Goal: Task Accomplishment & Management: Complete application form

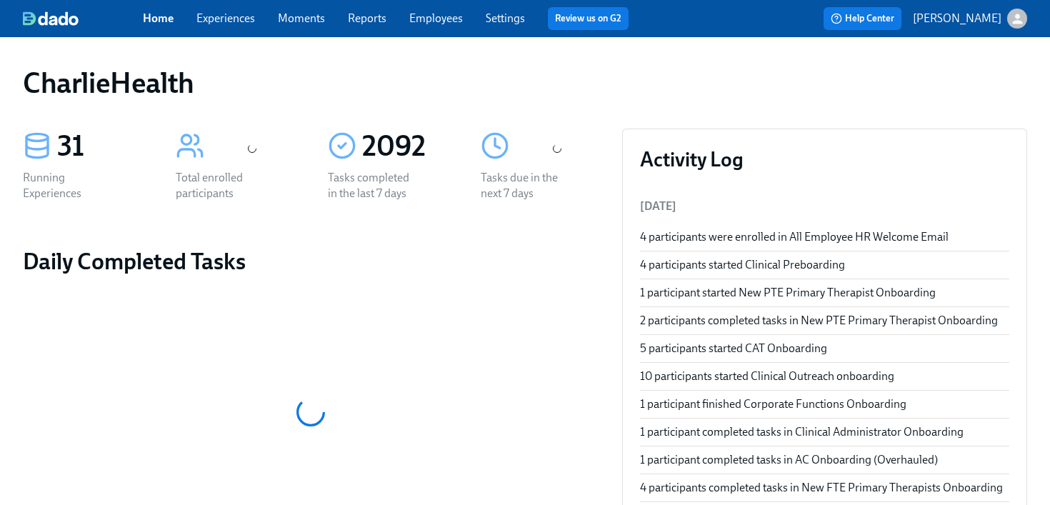
click at [220, 29] on div "Home Experiences Moments Reports Employees Settings Review us on G2" at bounding box center [391, 18] width 497 height 23
click at [221, 19] on link "Experiences" at bounding box center [225, 18] width 59 height 14
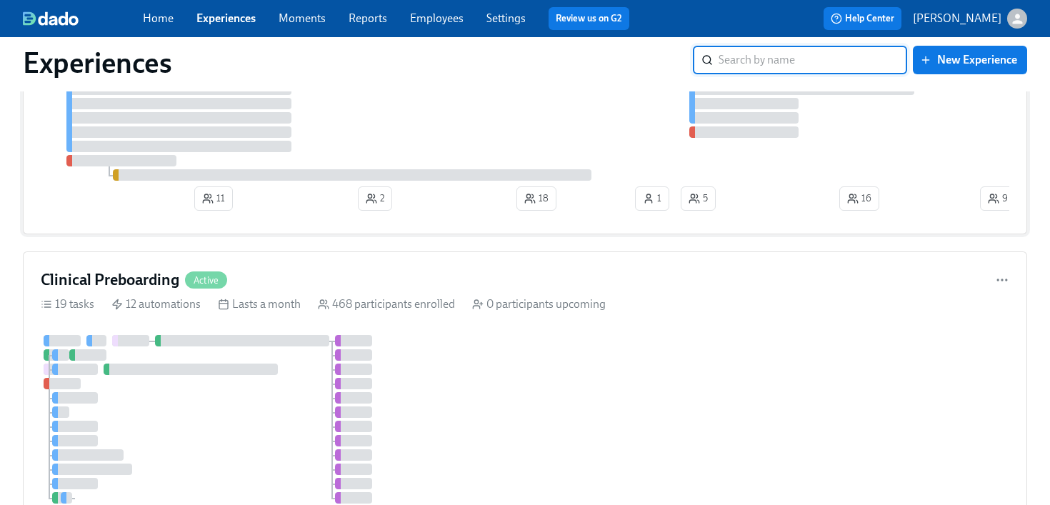
scroll to position [31, 0]
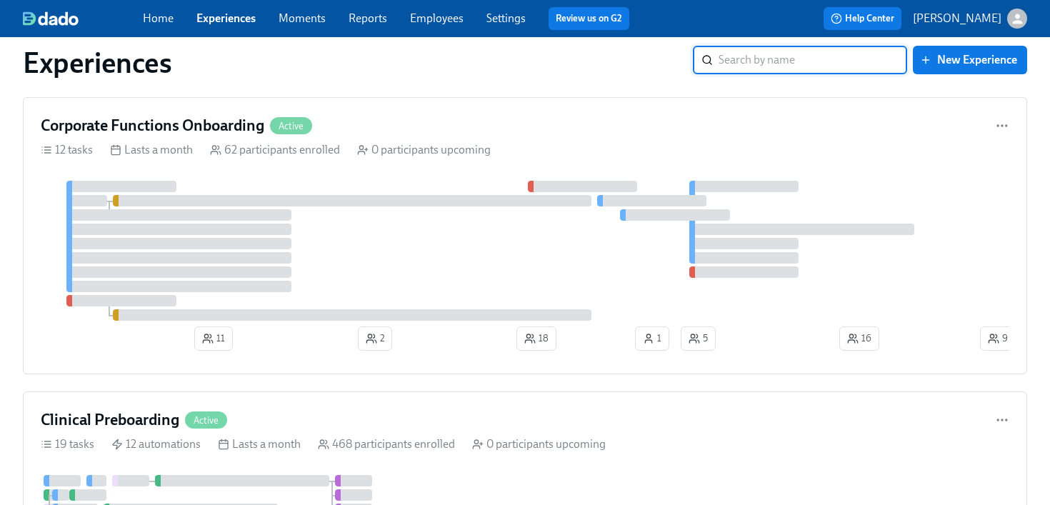
click at [787, 58] on input "search" at bounding box center [813, 60] width 189 height 29
type input "project"
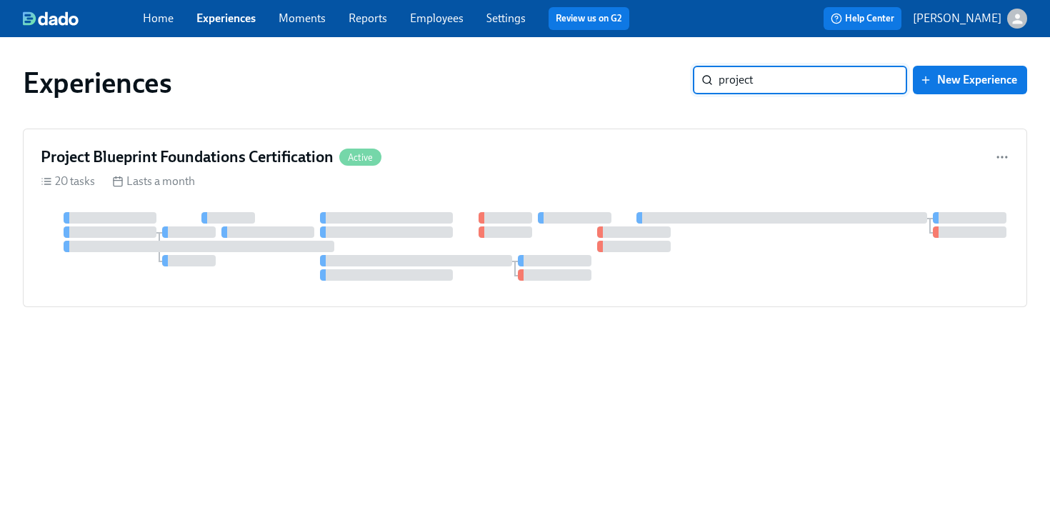
scroll to position [0, 0]
click at [494, 188] on div "20 tasks Lasts a month" at bounding box center [525, 182] width 969 height 16
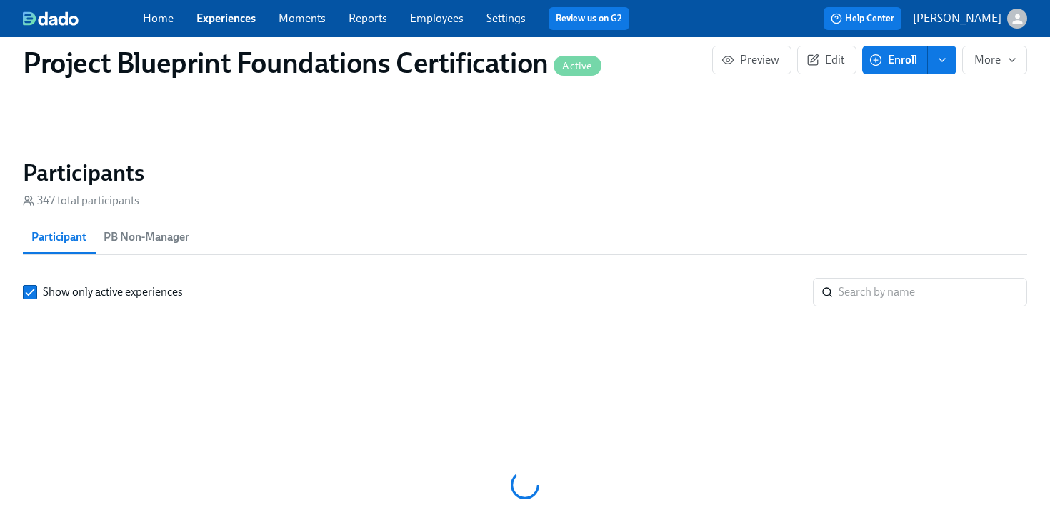
scroll to position [0, 2596]
click at [929, 298] on input "search" at bounding box center [933, 292] width 189 height 29
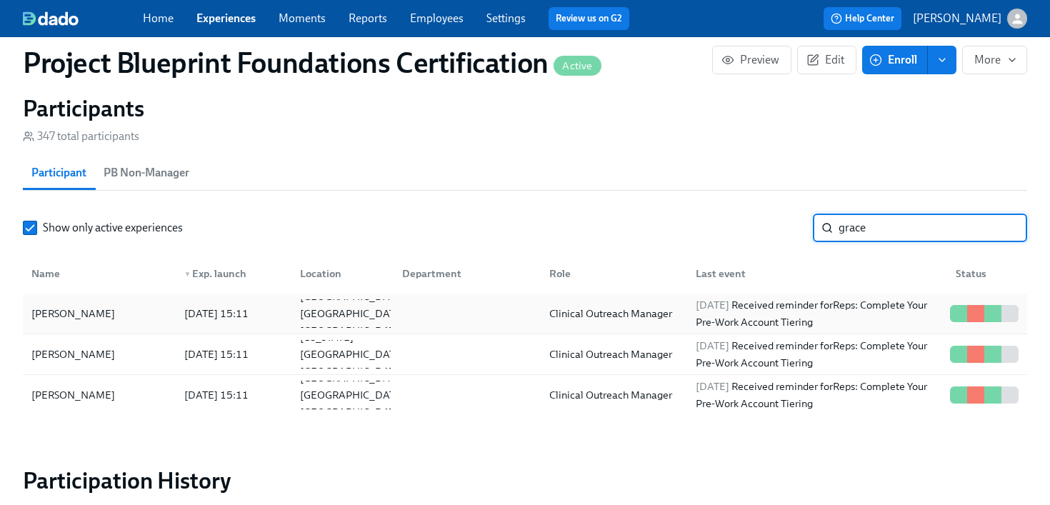
scroll to position [1032, 0]
type input "grace"
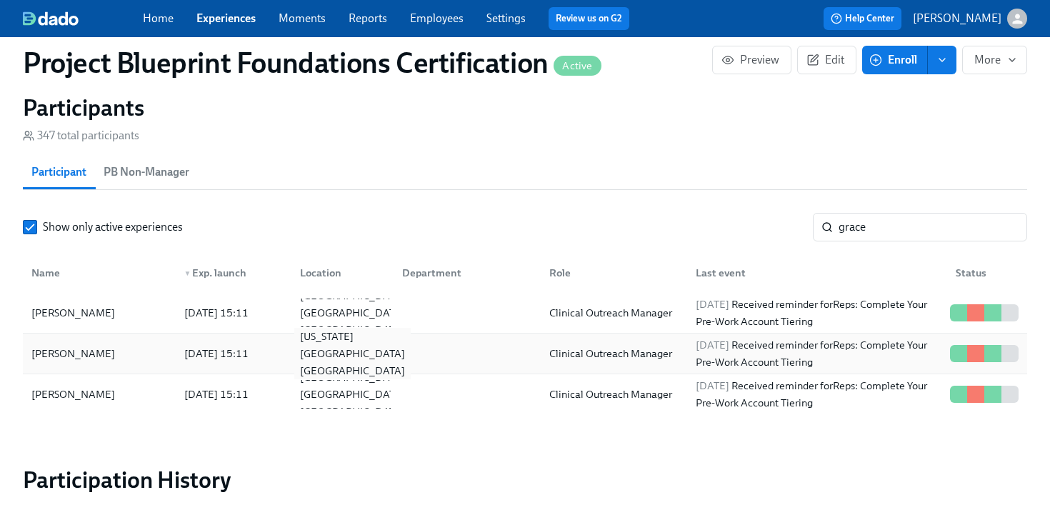
click at [387, 351] on div "New York NY US" at bounding box center [340, 353] width 102 height 29
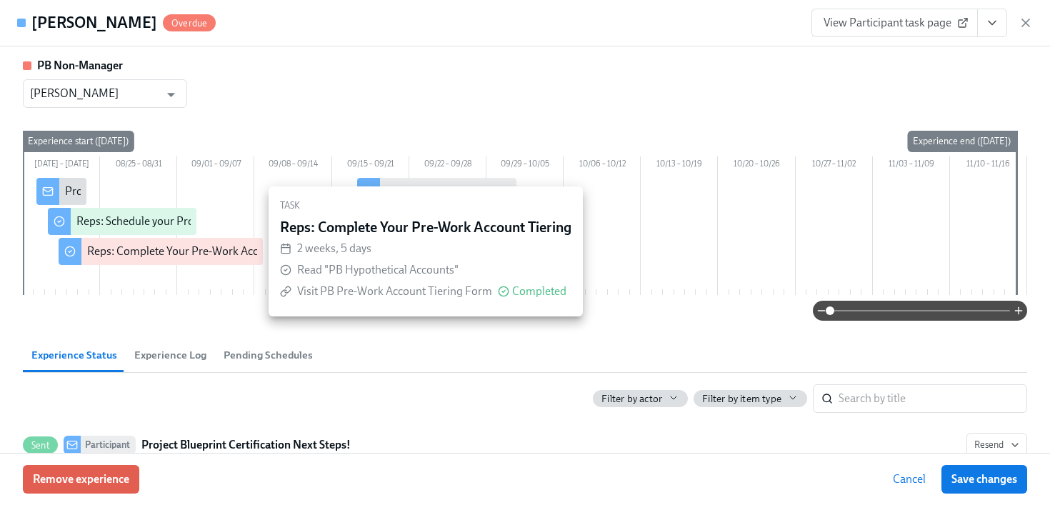
click at [162, 254] on div "Reps: Complete Your Pre-Work Account Tiering" at bounding box center [202, 252] width 231 height 16
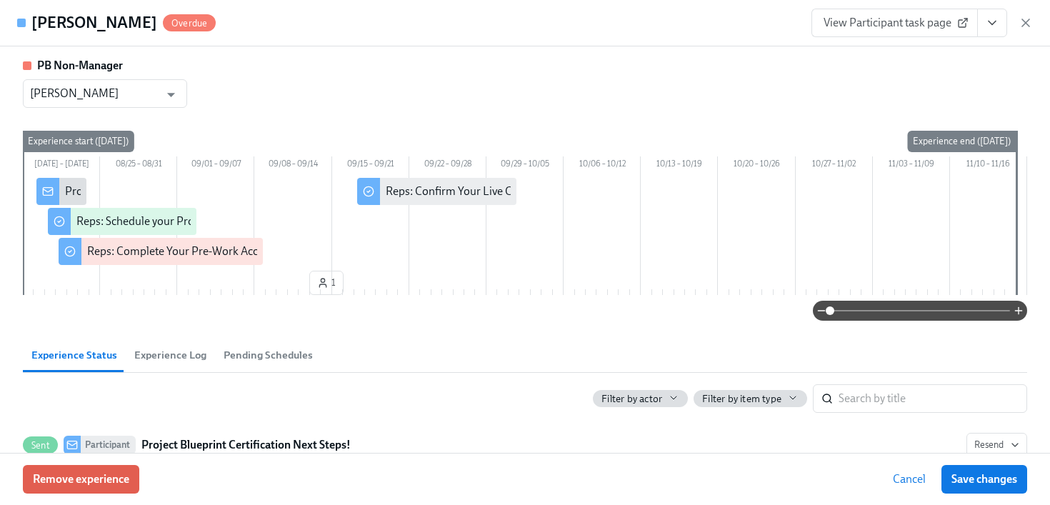
click at [891, 21] on span "View Participant task page" at bounding box center [895, 23] width 142 height 14
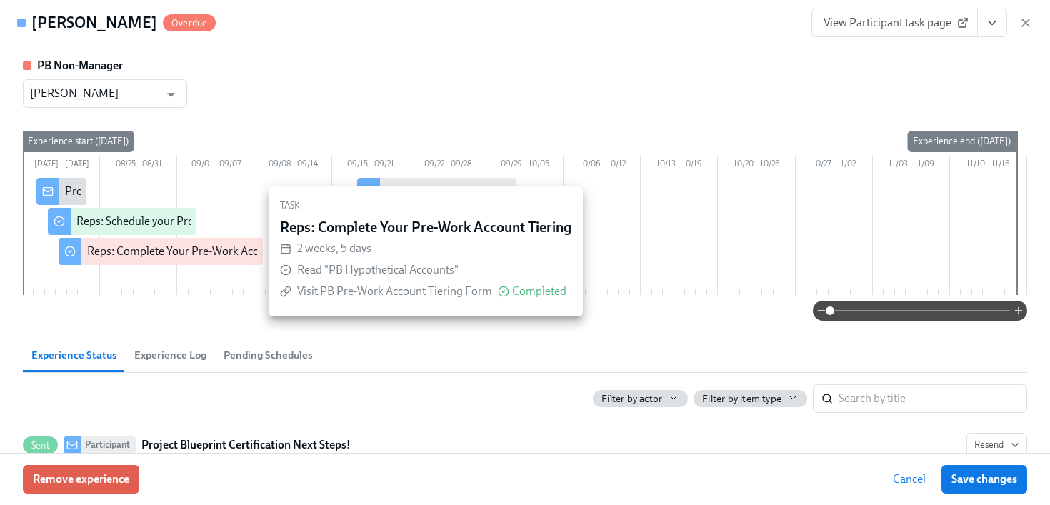
click at [216, 252] on div "Reps: Complete Your Pre-Work Account Tiering" at bounding box center [202, 252] width 231 height 16
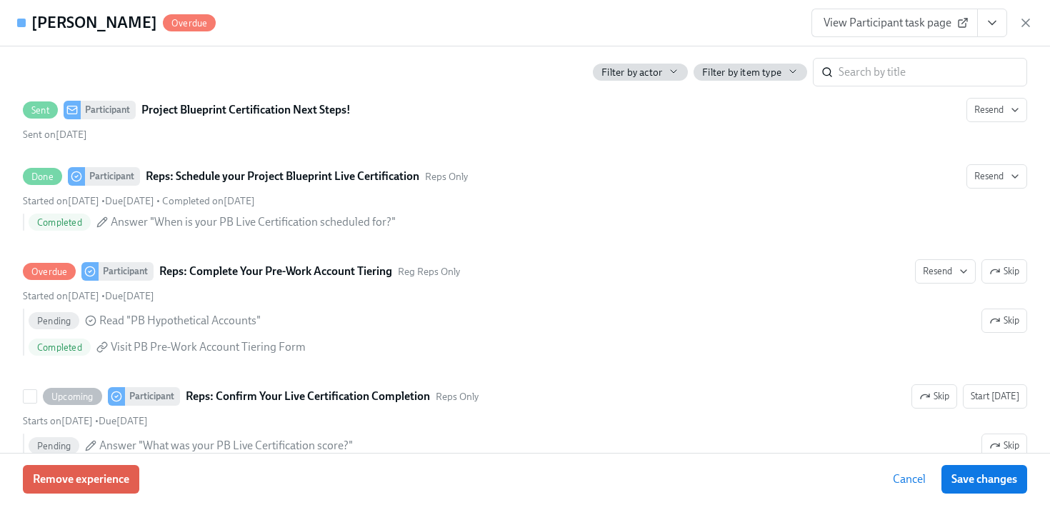
scroll to position [359, 0]
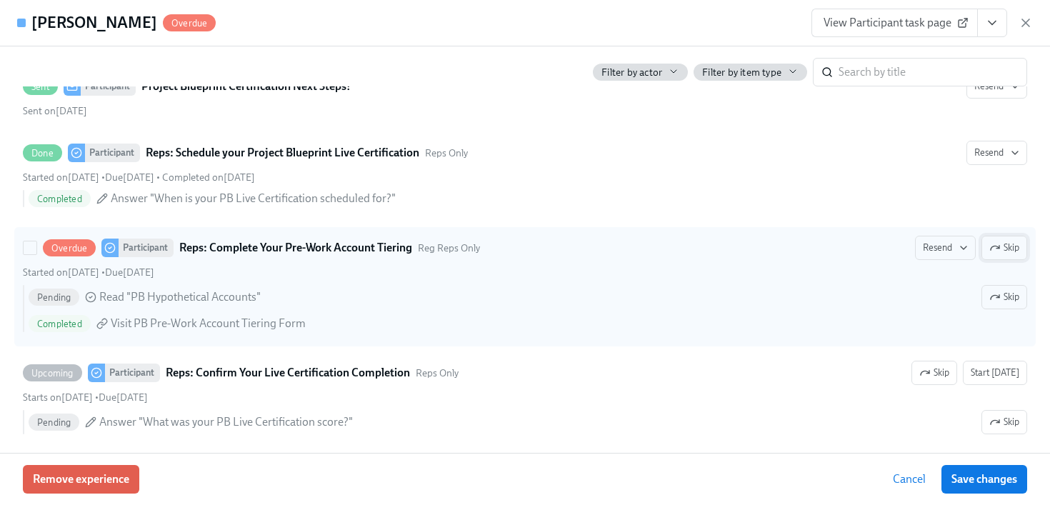
click at [1004, 247] on span "Skip" at bounding box center [1004, 248] width 30 height 14
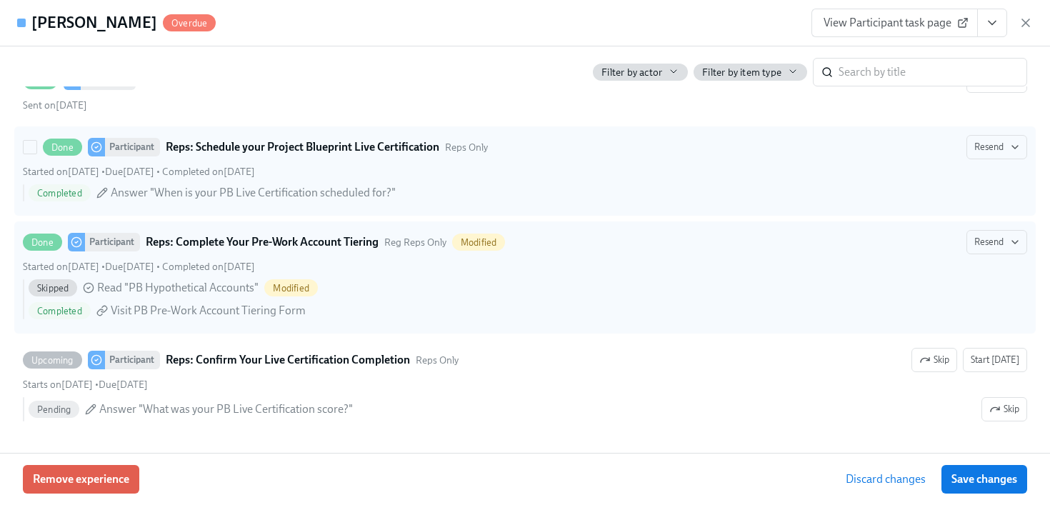
scroll to position [0, 0]
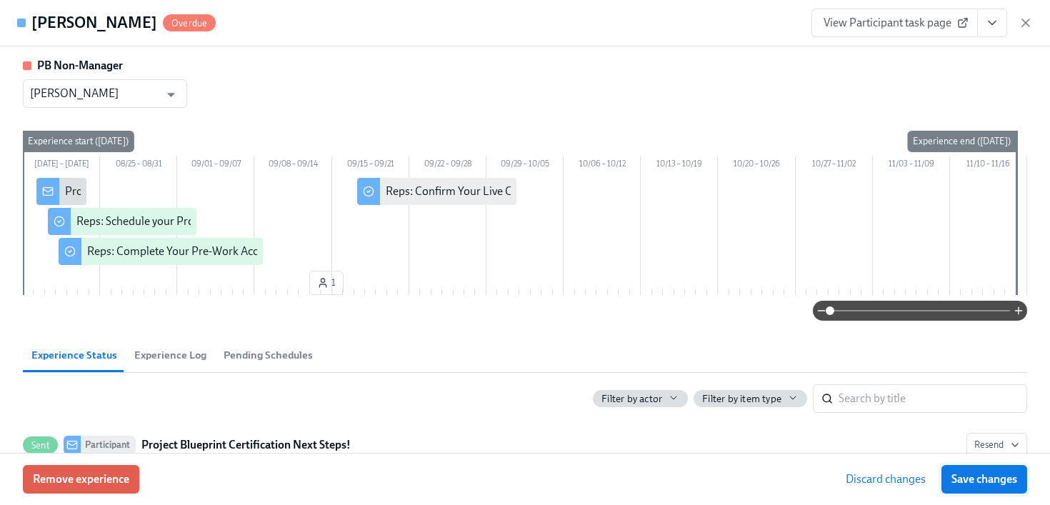
click at [997, 477] on span "Save changes" at bounding box center [985, 479] width 66 height 14
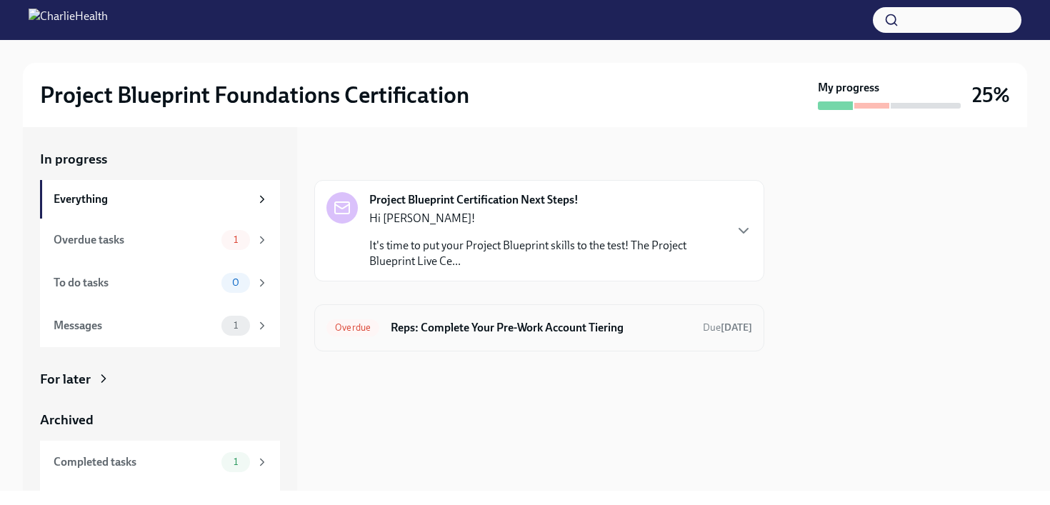
click at [472, 329] on h6 "Reps: Complete Your Pre-Work Account Tiering" at bounding box center [541, 328] width 301 height 16
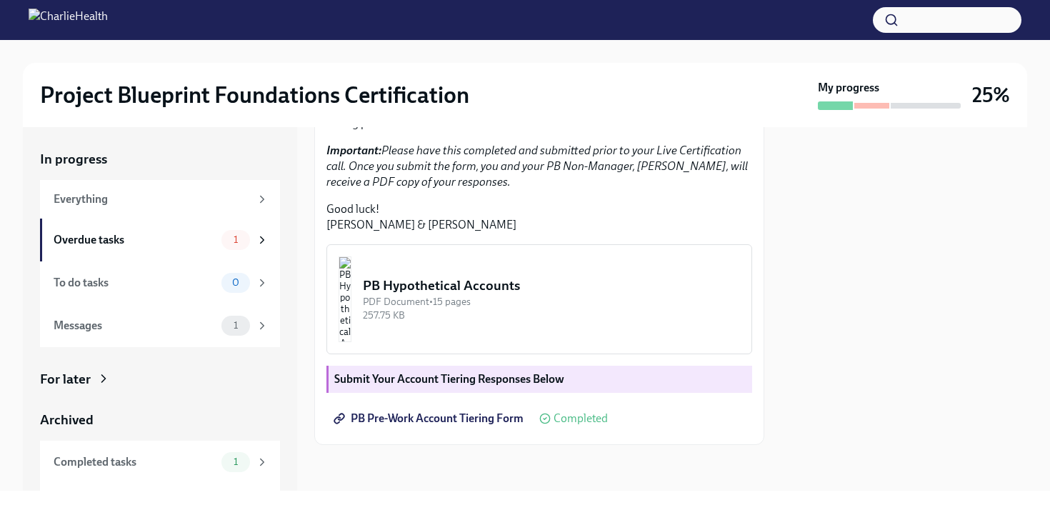
scroll to position [404, 0]
click at [135, 233] on div "Overdue tasks" at bounding box center [135, 240] width 162 height 16
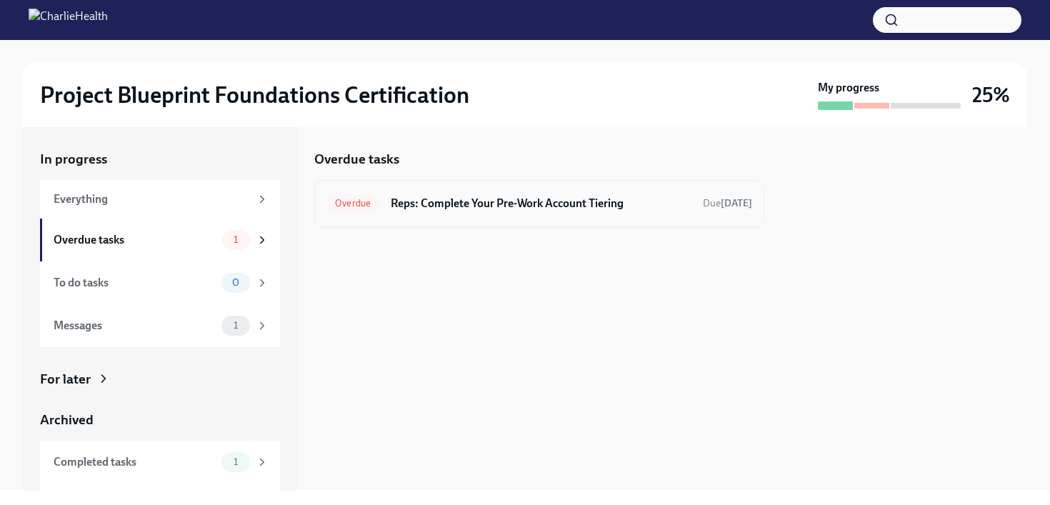
click at [544, 196] on h6 "Reps: Complete Your Pre-Work Account Tiering" at bounding box center [541, 204] width 301 height 16
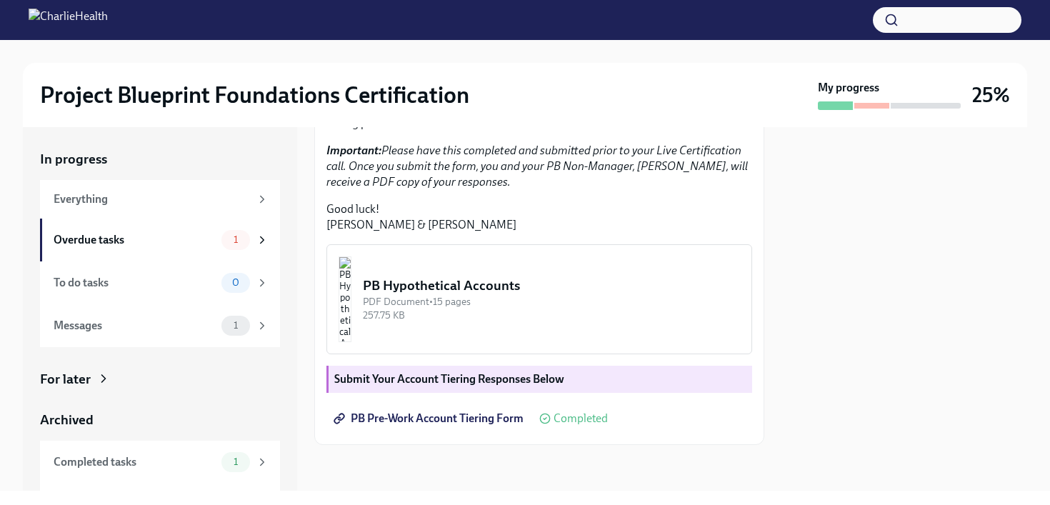
scroll to position [404, 0]
click at [471, 423] on span "PB Pre-Work Account Tiering Form" at bounding box center [429, 418] width 187 height 14
click at [578, 424] on span "Completed" at bounding box center [581, 418] width 54 height 11
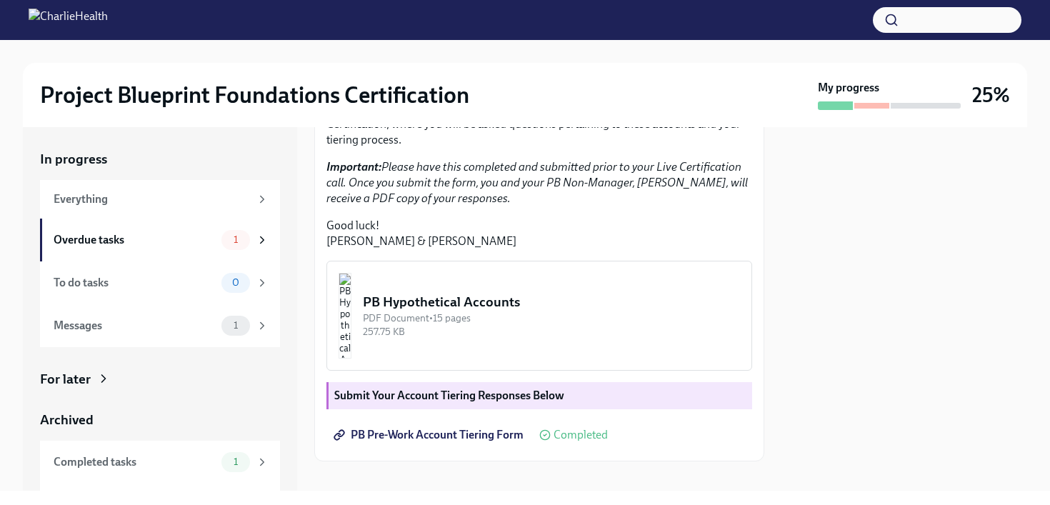
scroll to position [325, 0]
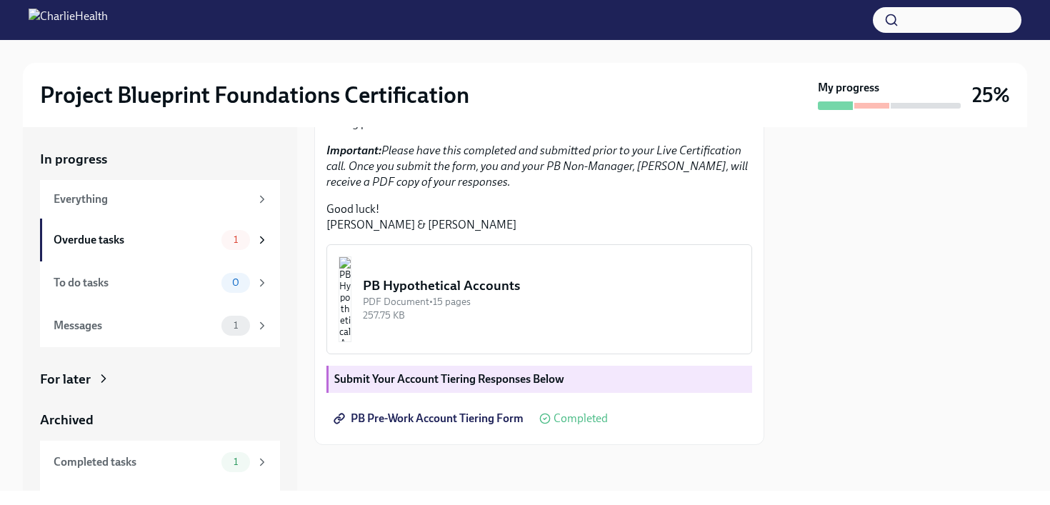
click at [532, 309] on div "PDF Document • 15 pages" at bounding box center [551, 302] width 377 height 14
